Goal: Transaction & Acquisition: Register for event/course

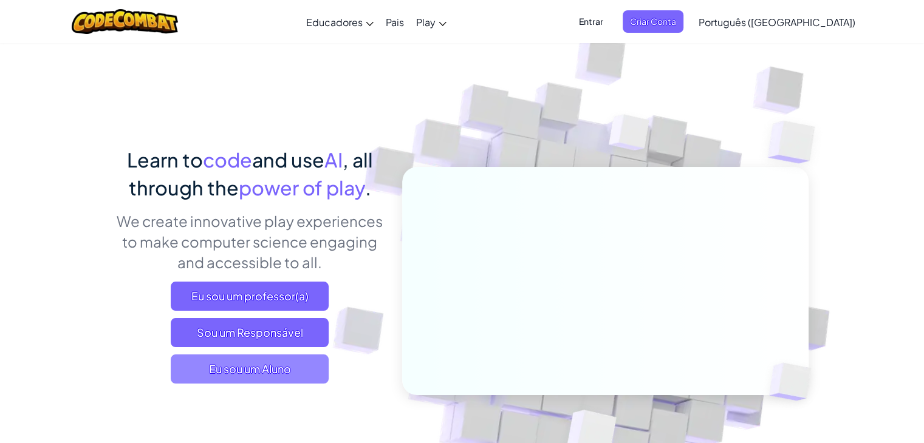
click at [234, 370] on span "Eu sou um Aluno" at bounding box center [250, 369] width 158 height 29
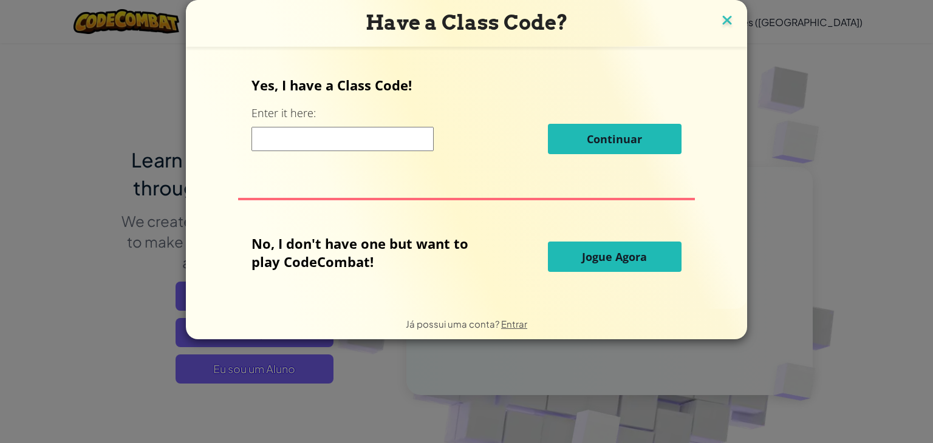
click at [723, 23] on img at bounding box center [727, 21] width 16 height 18
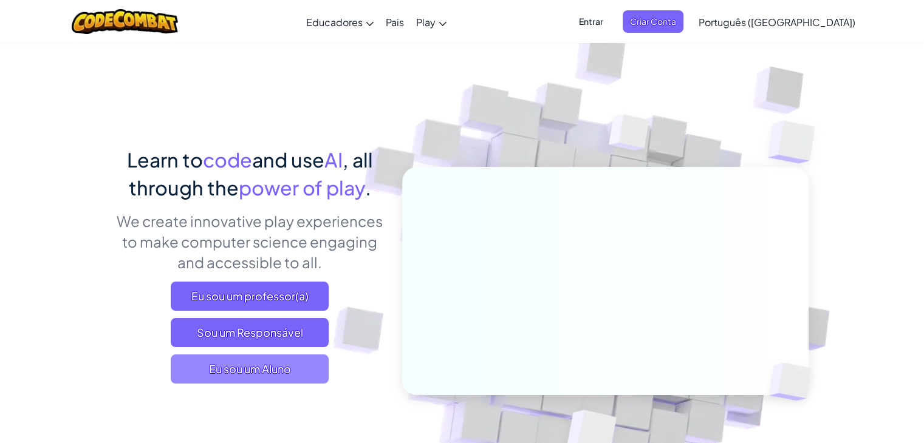
click at [307, 358] on span "Eu sou um Aluno" at bounding box center [250, 369] width 158 height 29
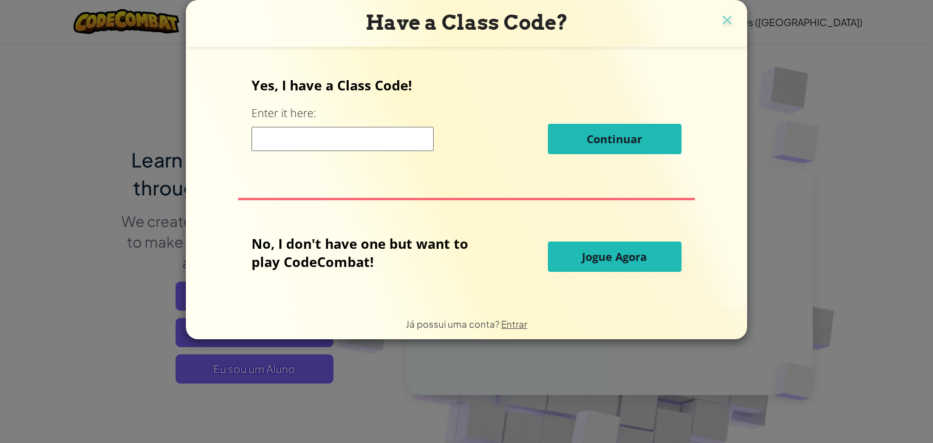
click at [309, 145] on input at bounding box center [342, 139] width 182 height 24
click at [721, 26] on img at bounding box center [727, 21] width 16 height 18
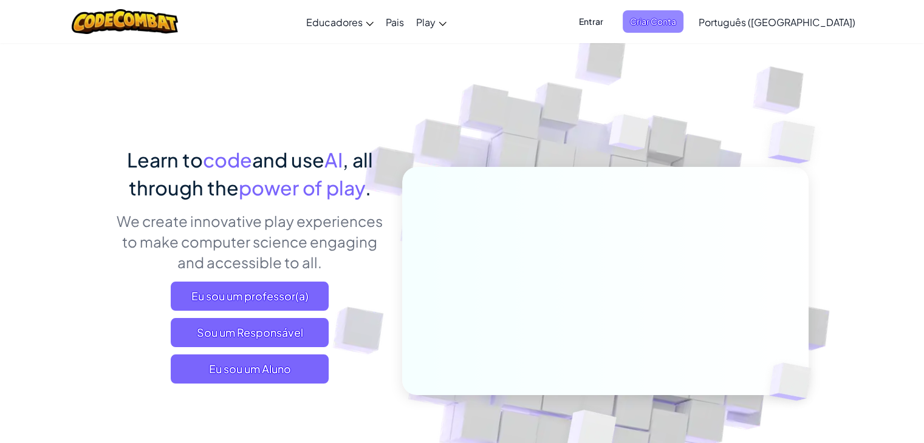
click at [683, 24] on span "Criar Conta" at bounding box center [653, 21] width 61 height 22
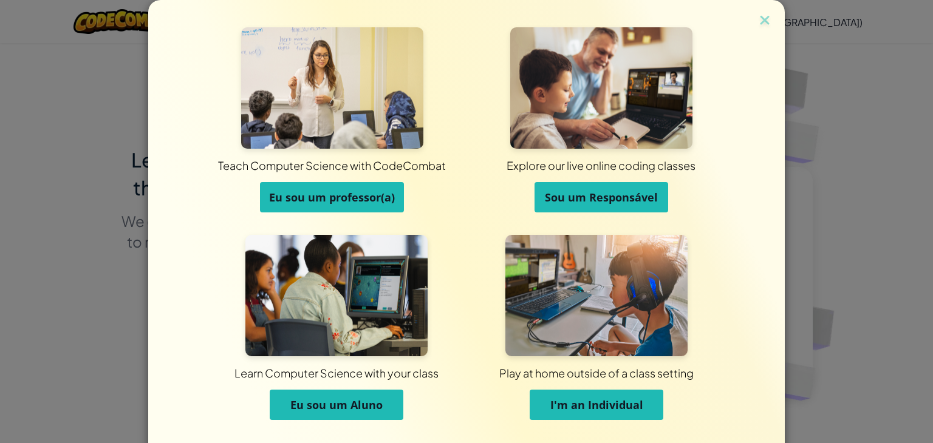
click at [355, 401] on span "Eu sou um Aluno" at bounding box center [336, 405] width 92 height 15
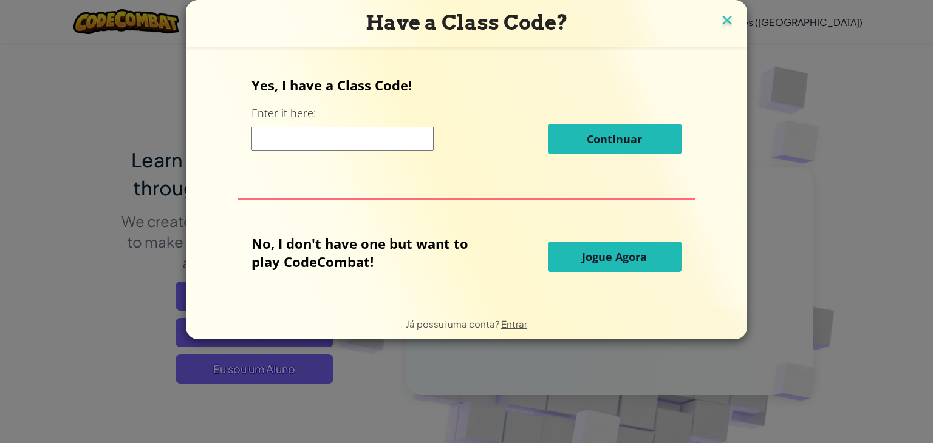
click at [725, 26] on img at bounding box center [727, 21] width 16 height 18
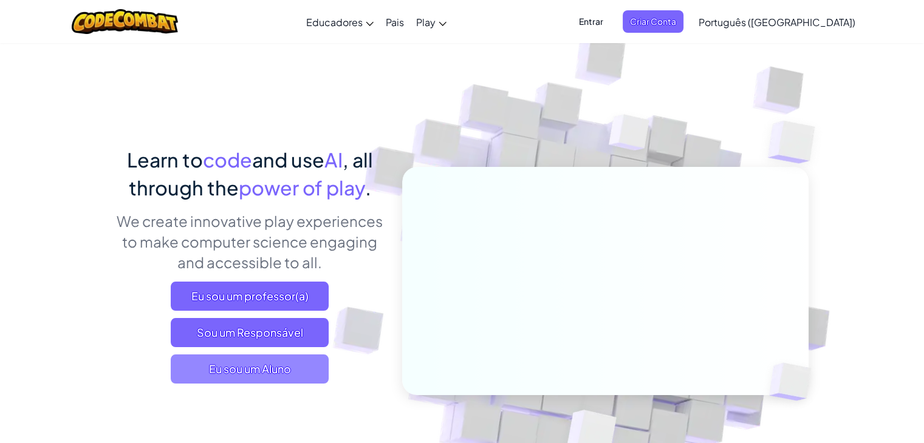
click at [290, 360] on span "Eu sou um Aluno" at bounding box center [250, 369] width 158 height 29
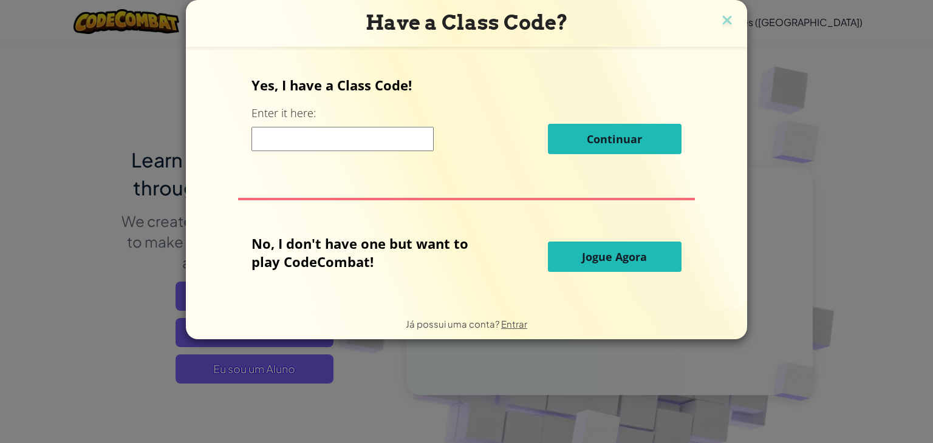
click at [358, 137] on input at bounding box center [342, 139] width 182 height 24
click at [328, 137] on input at bounding box center [342, 139] width 182 height 24
click at [343, 134] on input at bounding box center [342, 139] width 182 height 24
click at [474, 96] on div "Yes, I have a Class Code! Enter it here: Continuar" at bounding box center [465, 119] width 429 height 87
click at [288, 135] on input at bounding box center [342, 139] width 182 height 24
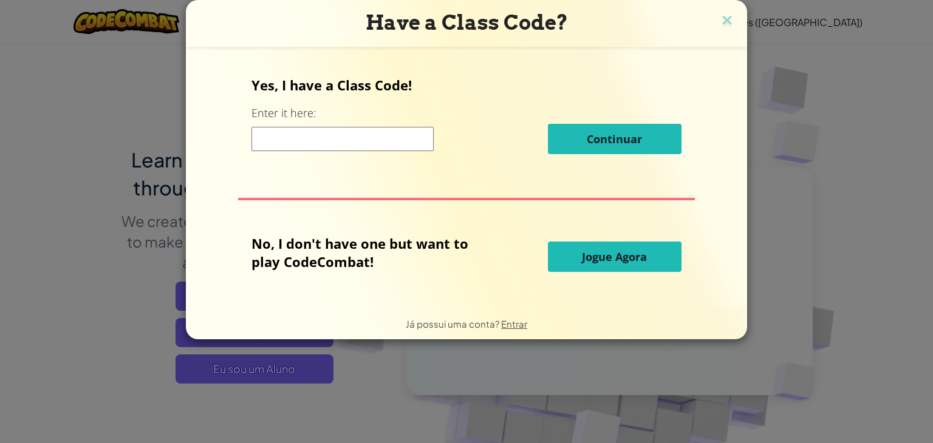
click at [316, 143] on input at bounding box center [342, 139] width 182 height 24
